Goal: Transaction & Acquisition: Purchase product/service

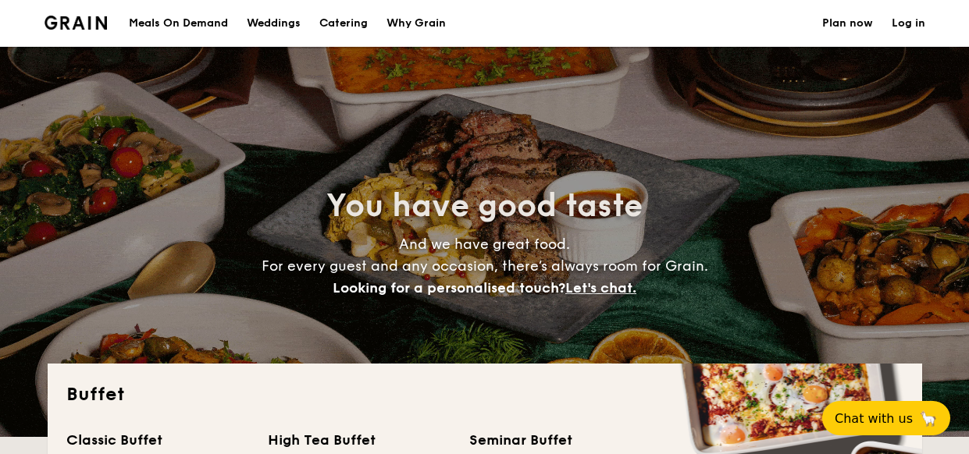
select select
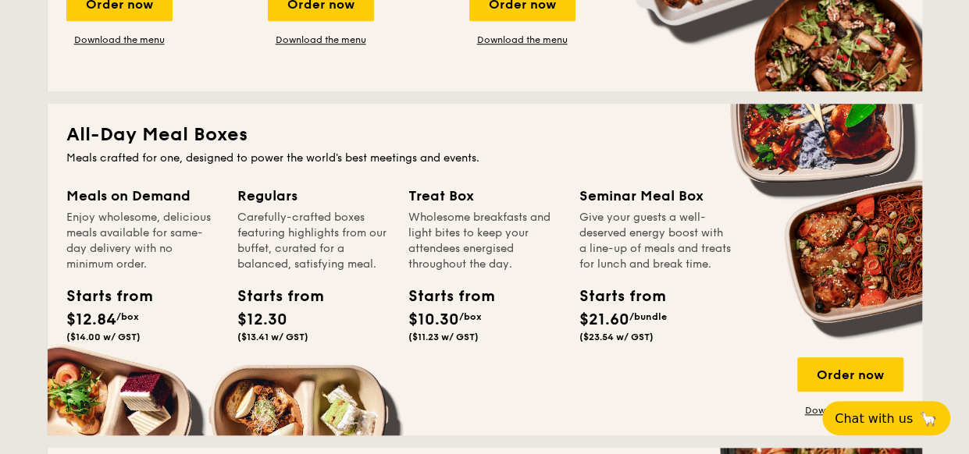
scroll to position [624, 0]
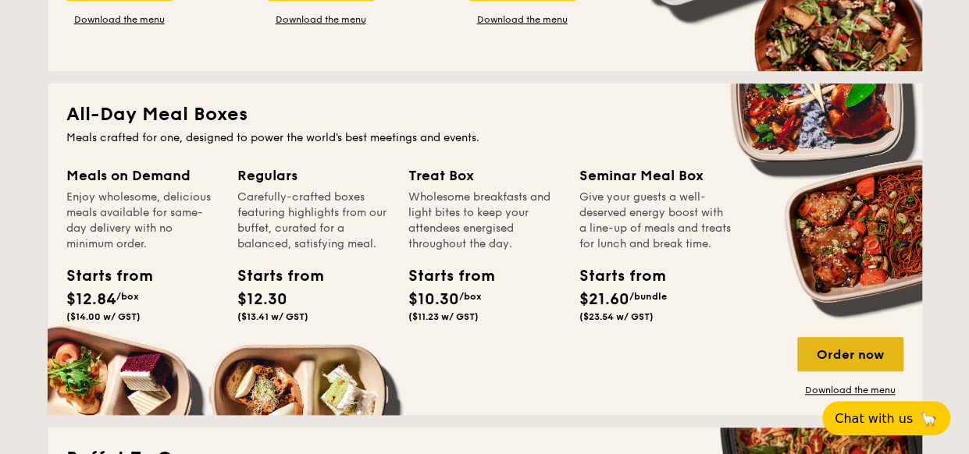
click at [841, 360] on div "Order now" at bounding box center [850, 354] width 106 height 34
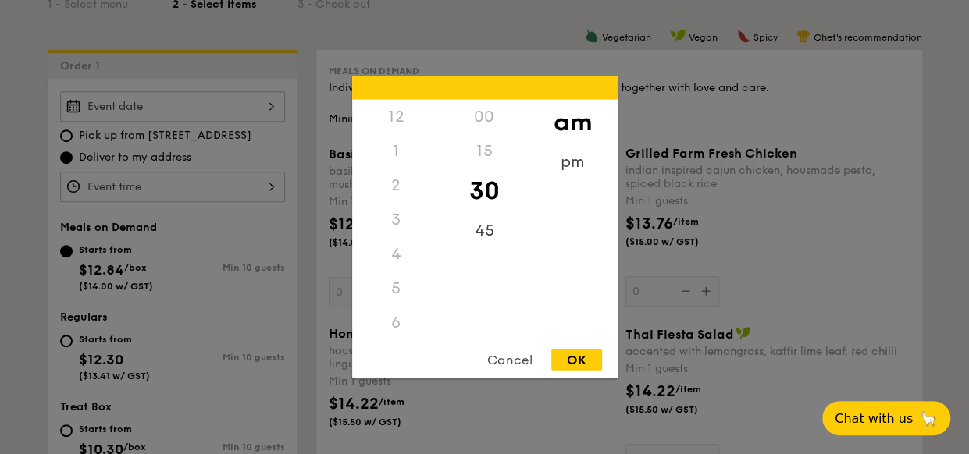
scroll to position [172, 0]
click at [256, 190] on div "12 1 2 3 4 5 6 7 8 9 10 11 00 15 30 45 am pm Cancel OK" at bounding box center [172, 187] width 225 height 30
click at [563, 169] on div "pm" at bounding box center [572, 167] width 88 height 45
click at [398, 118] on div "12" at bounding box center [396, 122] width 88 height 45
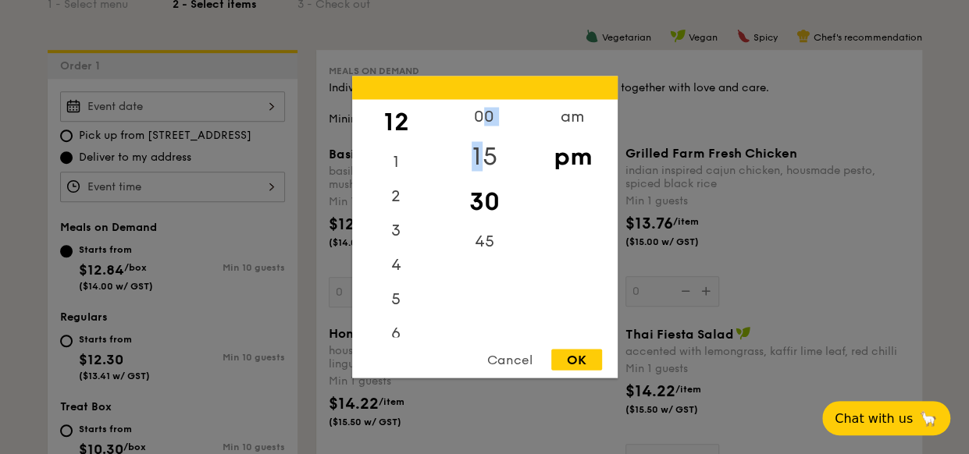
drag, startPoint x: 479, startPoint y: 119, endPoint x: 485, endPoint y: 151, distance: 31.8
click at [485, 151] on div "00 15 30 45" at bounding box center [484, 219] width 88 height 238
click at [485, 153] on div "15" at bounding box center [484, 156] width 88 height 45
click at [492, 155] on div "15" at bounding box center [484, 156] width 88 height 45
click at [583, 375] on div "Cancel OK" at bounding box center [484, 364] width 265 height 29
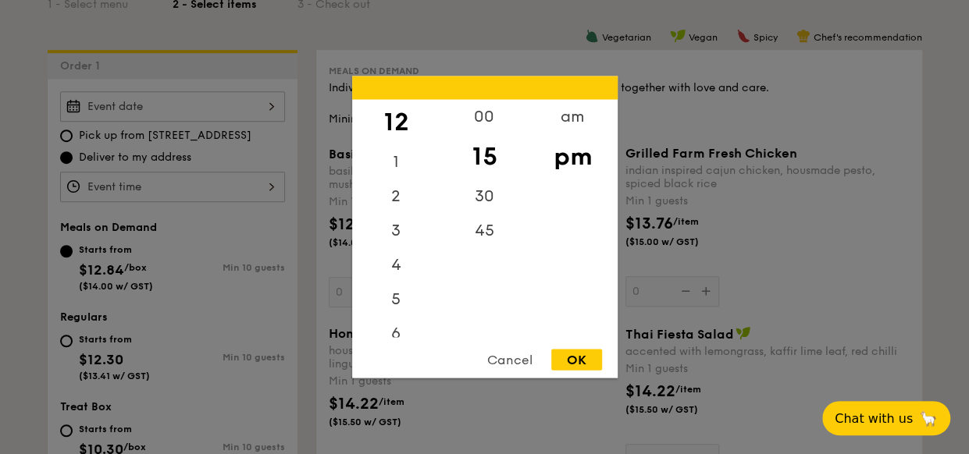
click at [567, 361] on div "OK" at bounding box center [576, 360] width 51 height 21
type input "12:15PM"
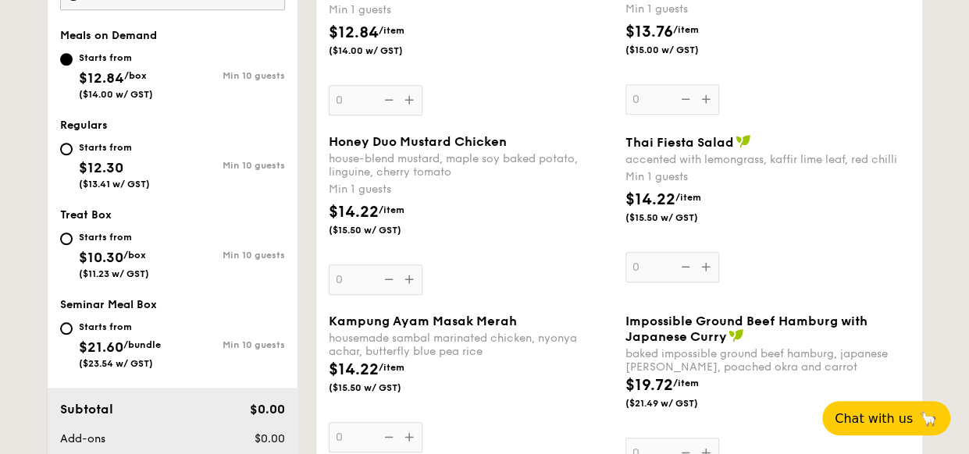
scroll to position [546, 0]
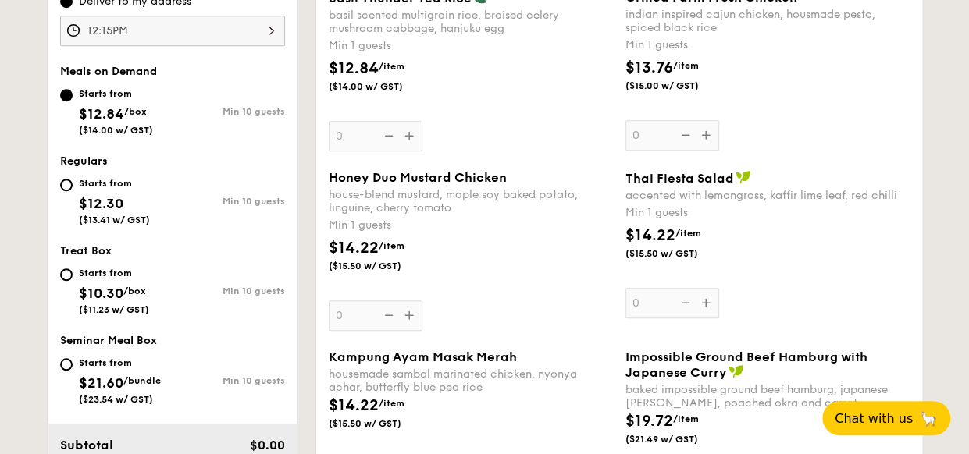
click at [411, 311] on div "Honey Duo Mustard Chicken house-blend mustard, maple soy baked potato, linguine…" at bounding box center [471, 250] width 284 height 161
click at [411, 311] on input "0" at bounding box center [376, 315] width 94 height 30
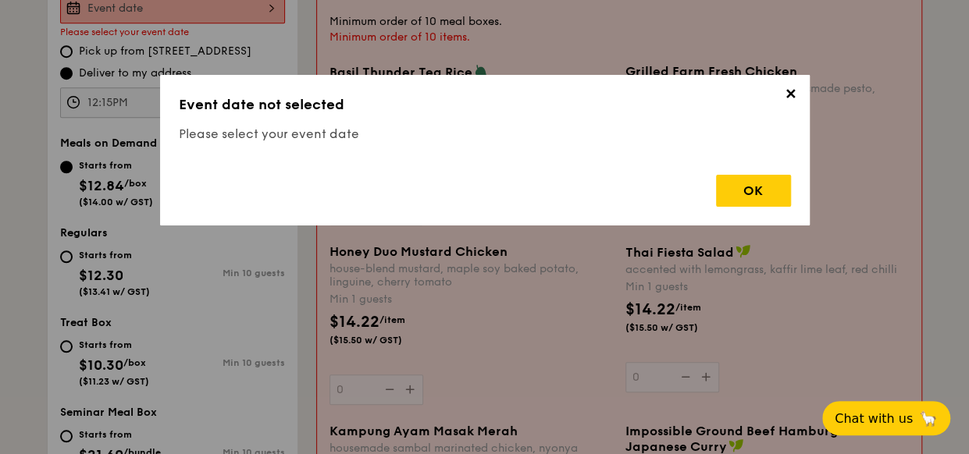
scroll to position [417, 0]
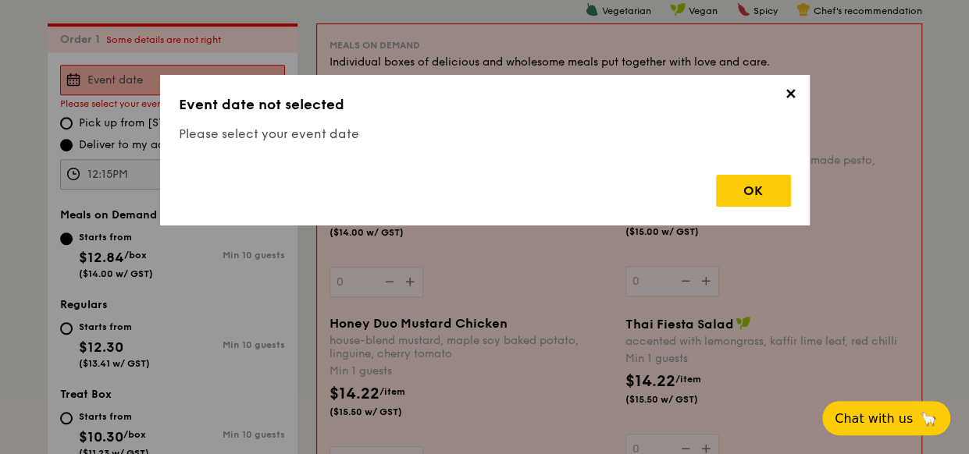
click at [790, 91] on span "✕" at bounding box center [791, 97] width 22 height 22
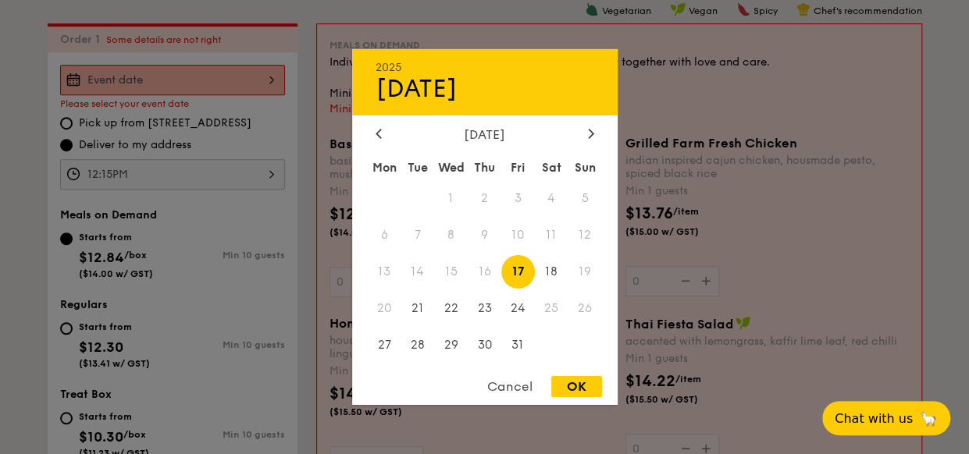
click at [187, 80] on div "2025 Oct [DATE] Tue Wed Thu Fri Sat Sun 1 2 3 4 5 6 7 8 9 10 11 12 13 14 15 16 …" at bounding box center [172, 80] width 225 height 30
click at [412, 277] on span "14" at bounding box center [417, 272] width 34 height 34
click at [386, 271] on span "13" at bounding box center [385, 272] width 34 height 34
click at [517, 388] on div "Cancel" at bounding box center [509, 386] width 76 height 21
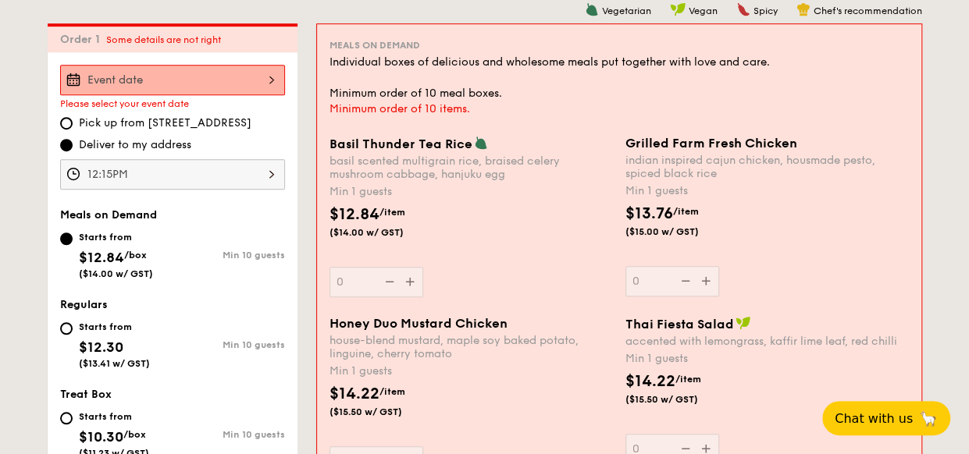
select select
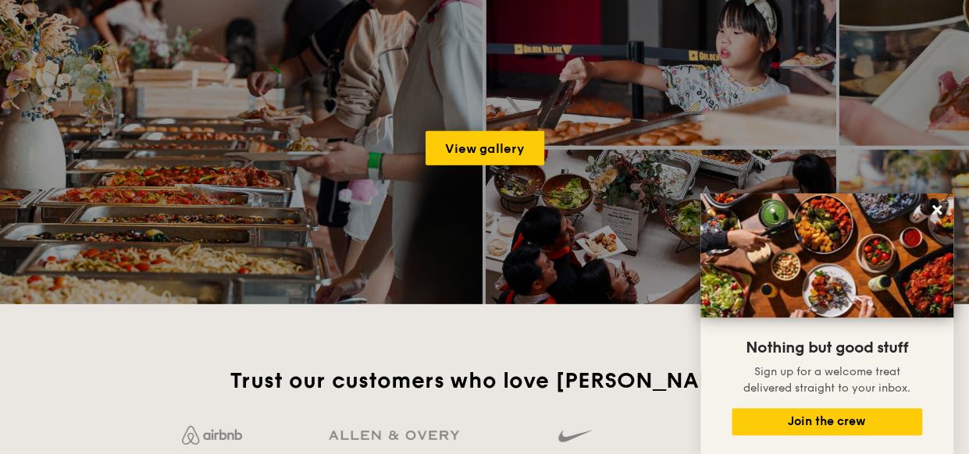
scroll to position [2298, 0]
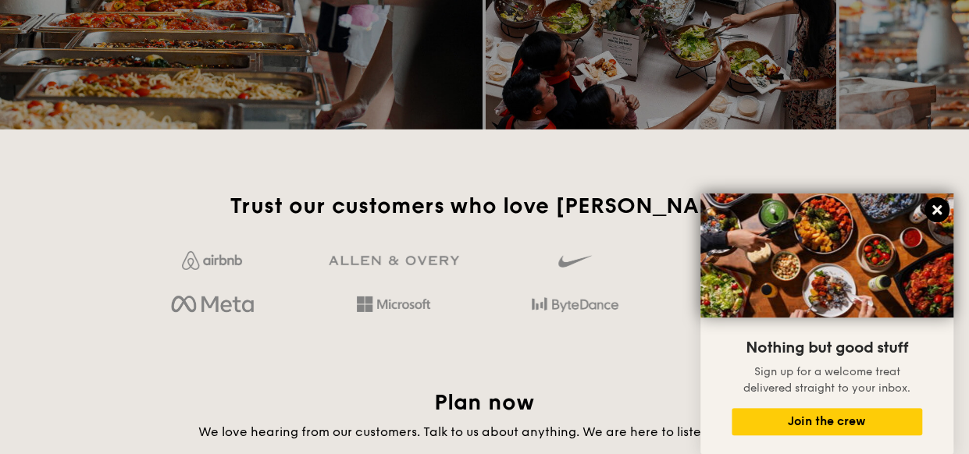
click at [937, 213] on icon at bounding box center [936, 209] width 9 height 9
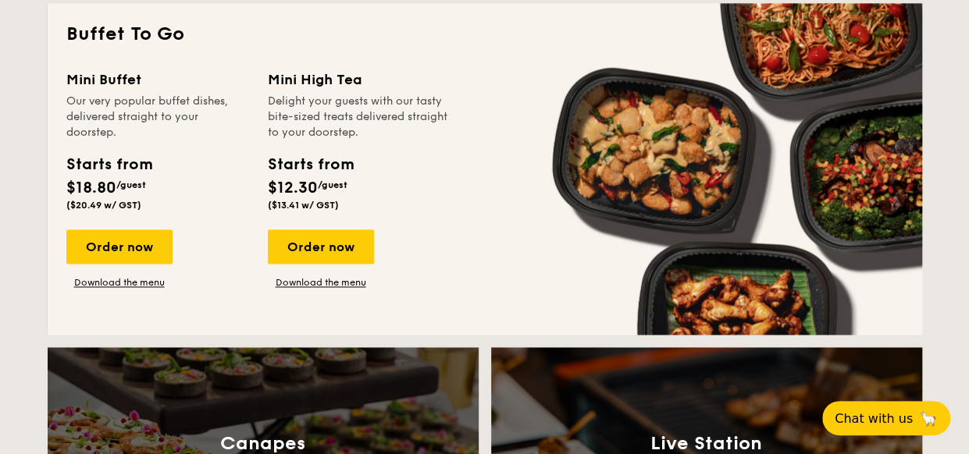
scroll to position [815, 0]
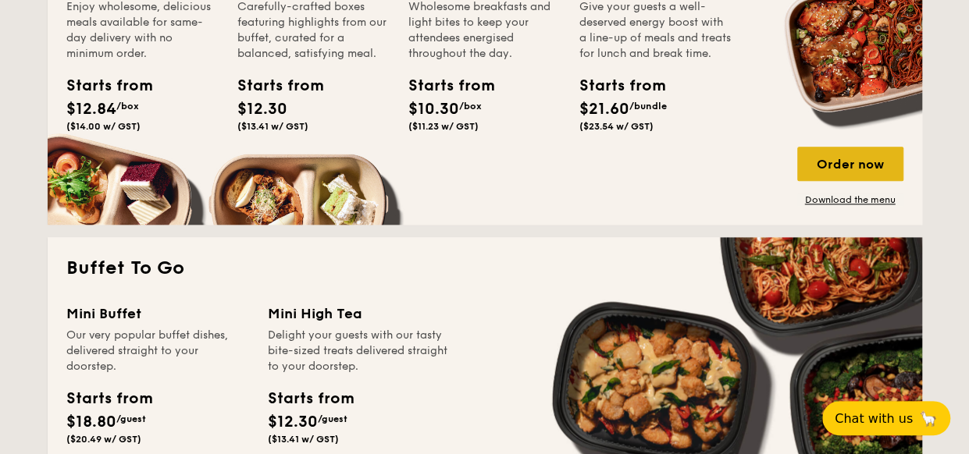
click at [851, 170] on div "Order now" at bounding box center [850, 164] width 106 height 34
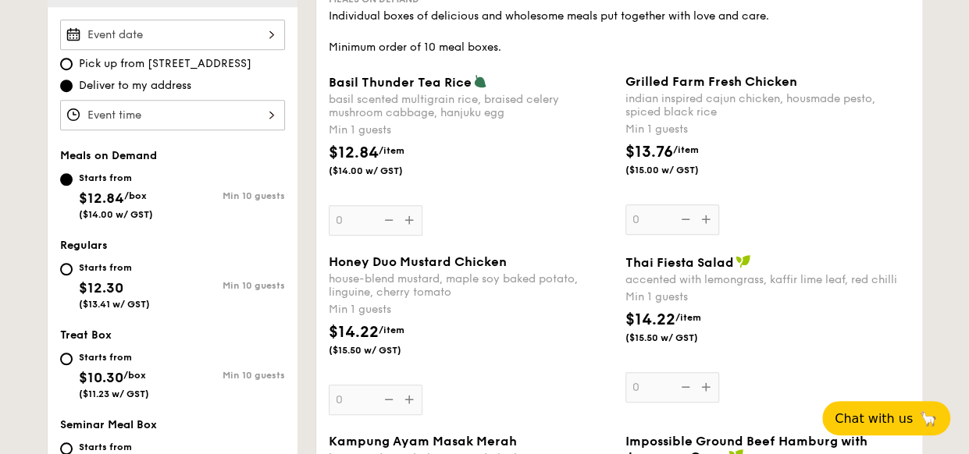
scroll to position [468, 0]
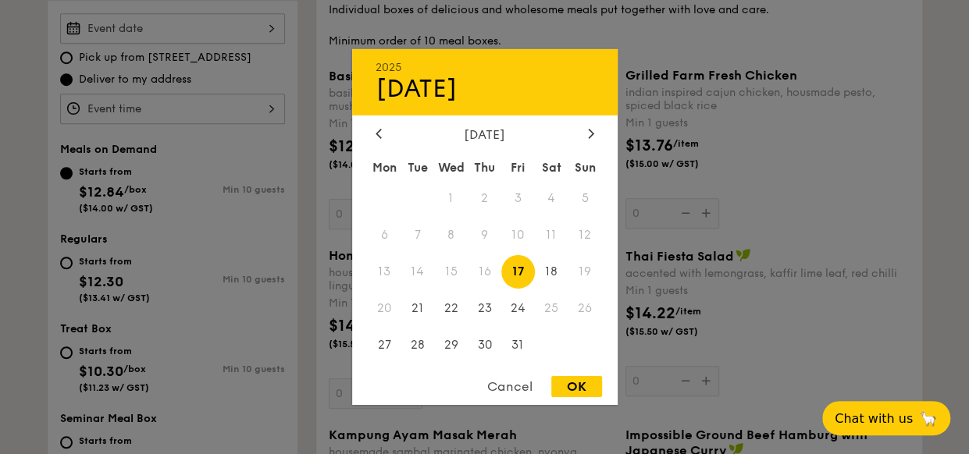
click at [261, 28] on div "2025 Oct [DATE] Tue Wed Thu Fri Sat Sun 1 2 3 4 5 6 7 8 9 10 11 12 13 14 15 16 …" at bounding box center [172, 28] width 225 height 30
click at [379, 271] on span "13" at bounding box center [385, 272] width 34 height 34
click at [787, 348] on div at bounding box center [484, 227] width 969 height 454
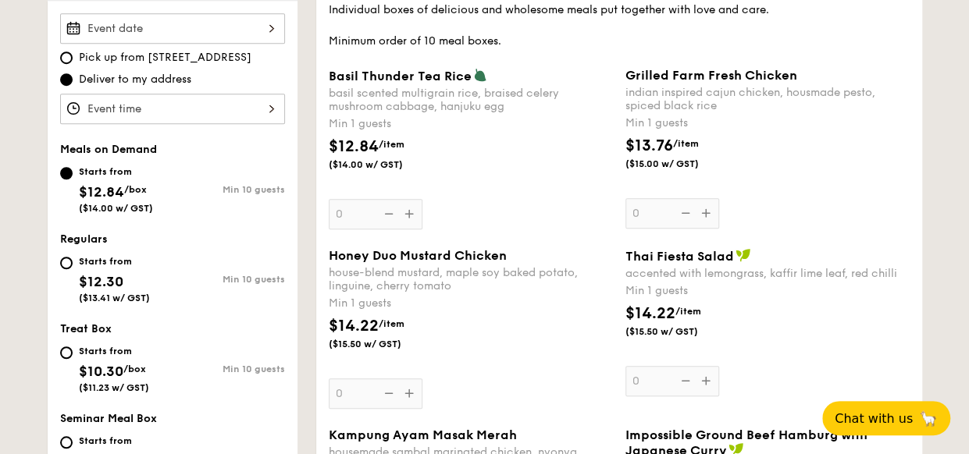
click at [785, 336] on div "$14.22 /item ($15.50 w/ GST)" at bounding box center [767, 329] width 297 height 55
click at [719, 366] on input "0" at bounding box center [672, 381] width 94 height 30
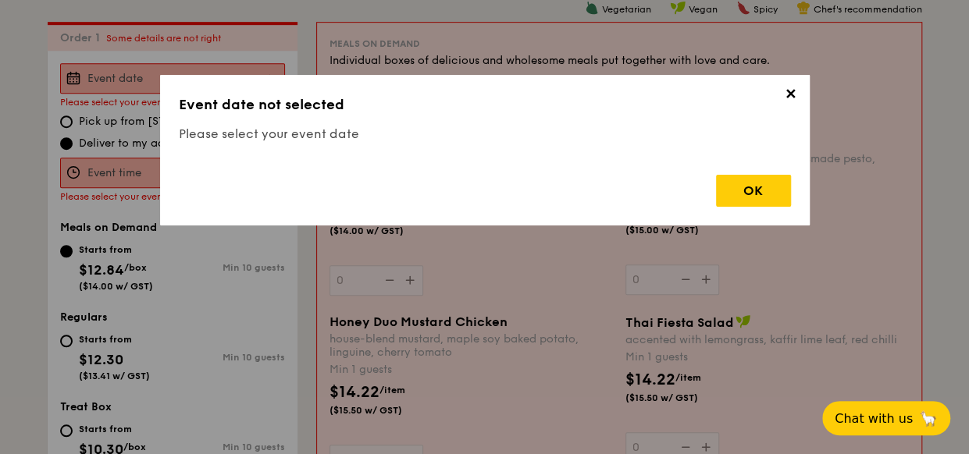
scroll to position [417, 0]
click at [796, 100] on span "✕" at bounding box center [791, 97] width 22 height 22
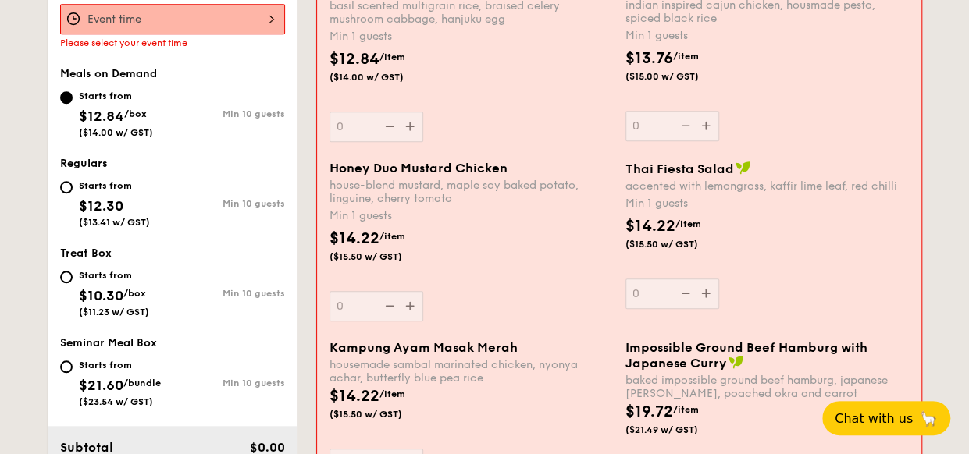
scroll to position [573, 0]
click at [63, 185] on input "Starts from $12.30 ($13.41 w/ GST) Min 10 guests" at bounding box center [66, 186] width 12 height 12
radio input "true"
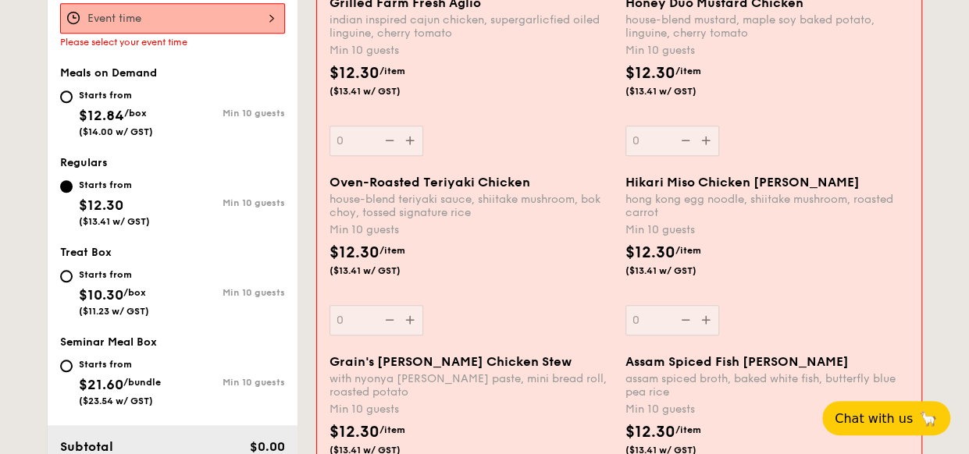
click at [414, 315] on div "Oven-Roasted Teriyaki Chicken house-blend teriyaki sauce, shiitake mushroom, bo…" at bounding box center [470, 255] width 283 height 161
click at [414, 315] on input "0" at bounding box center [376, 320] width 94 height 30
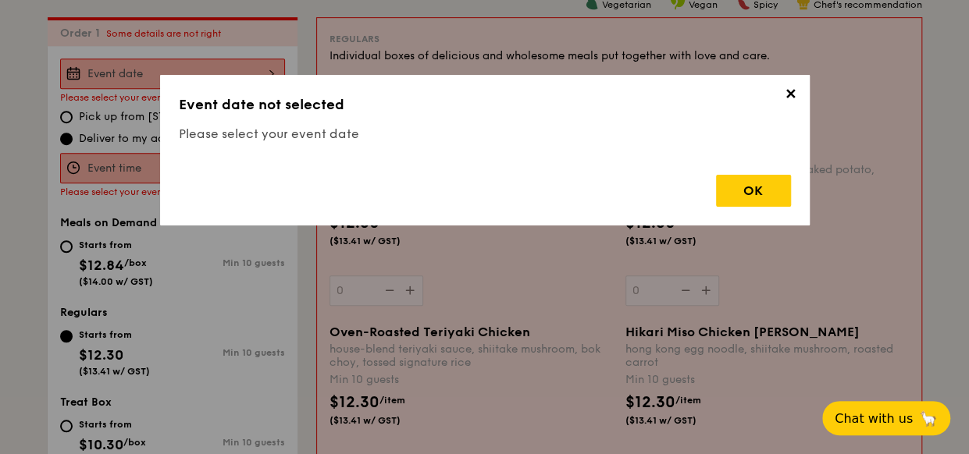
scroll to position [417, 0]
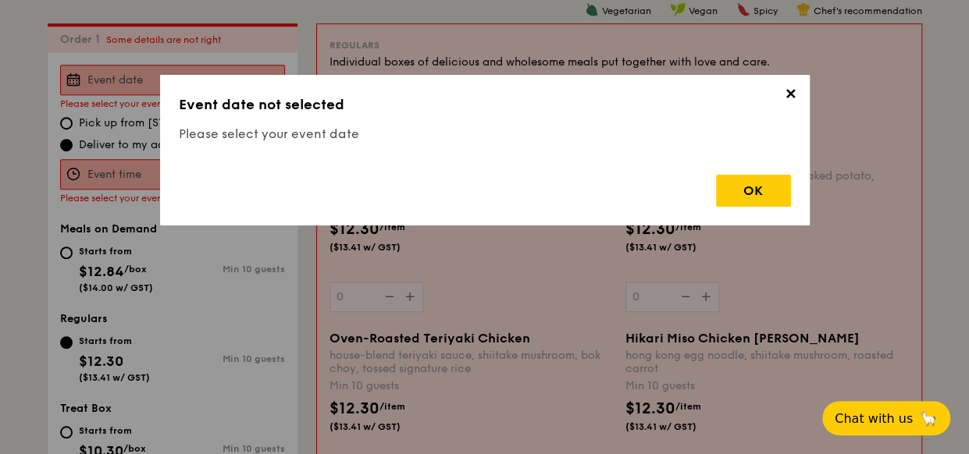
drag, startPoint x: 743, startPoint y: 196, endPoint x: 735, endPoint y: 201, distance: 9.1
click at [741, 196] on div "OK" at bounding box center [753, 191] width 75 height 32
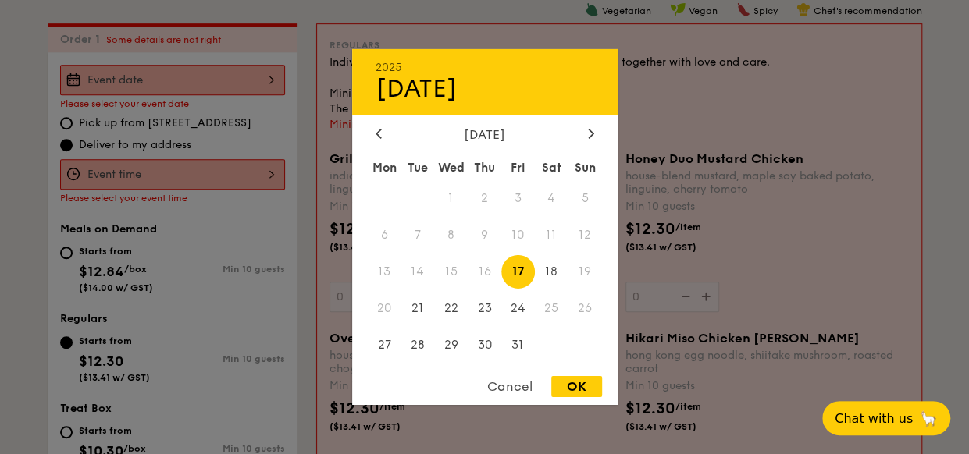
click at [270, 84] on div "2025 Oct [DATE] Tue Wed Thu Fri Sat Sun 1 2 3 4 5 6 7 8 9 10 11 12 13 14 15 16 …" at bounding box center [172, 80] width 225 height 30
click at [578, 389] on div "OK" at bounding box center [576, 386] width 51 height 21
type input "[DATE]"
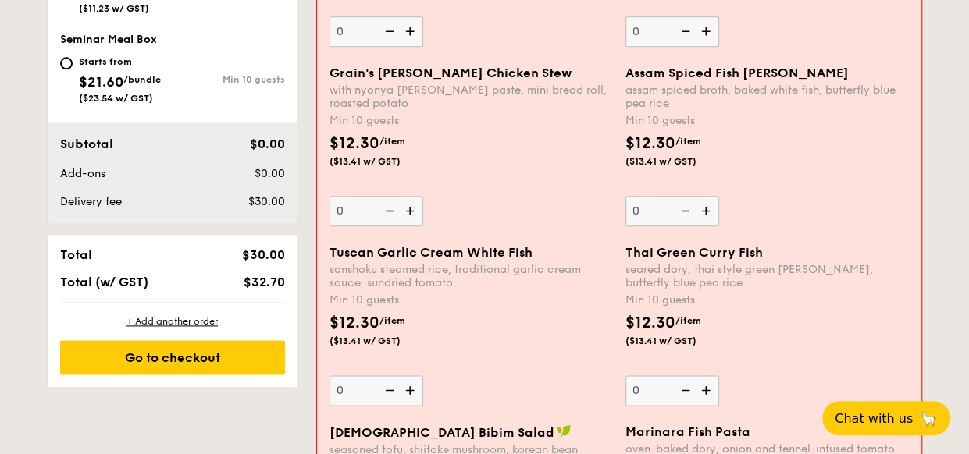
scroll to position [885, 0]
